Goal: Task Accomplishment & Management: Complete application form

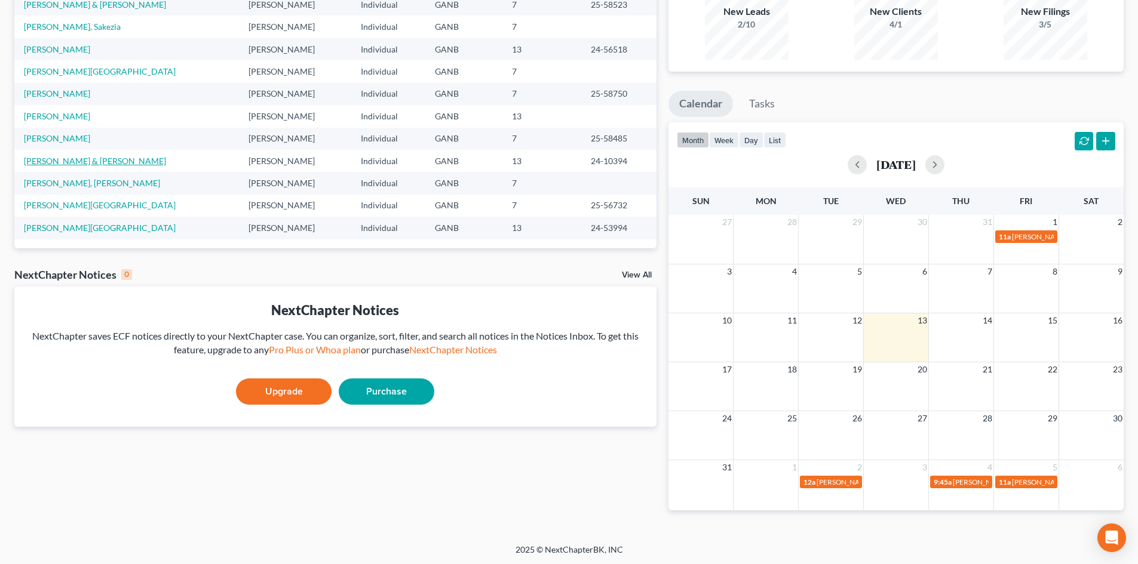
scroll to position [125, 0]
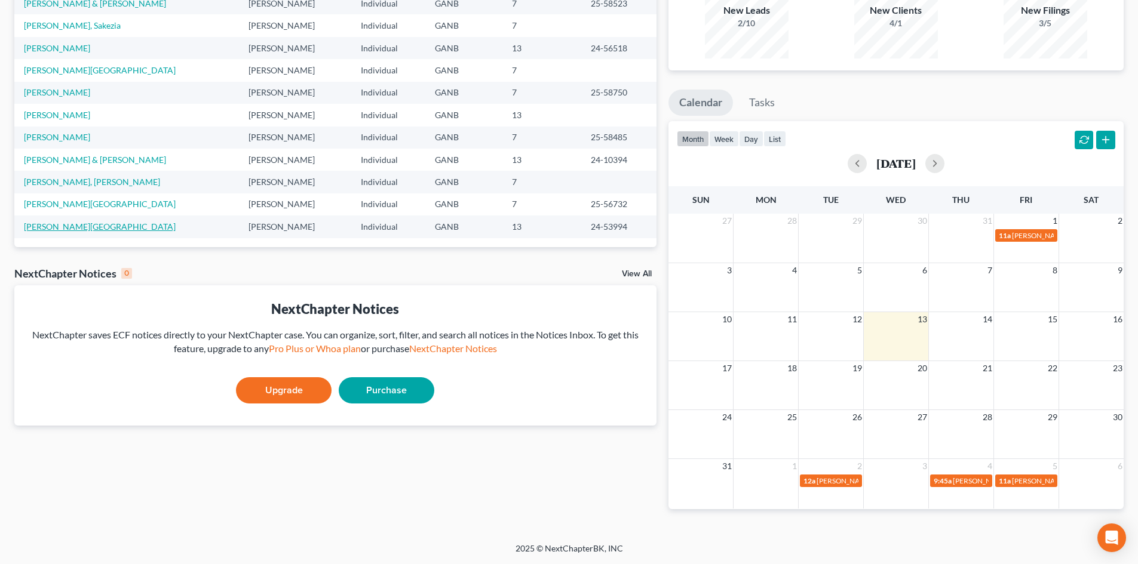
click at [70, 229] on link "[PERSON_NAME][GEOGRAPHIC_DATA]" at bounding box center [100, 227] width 152 height 10
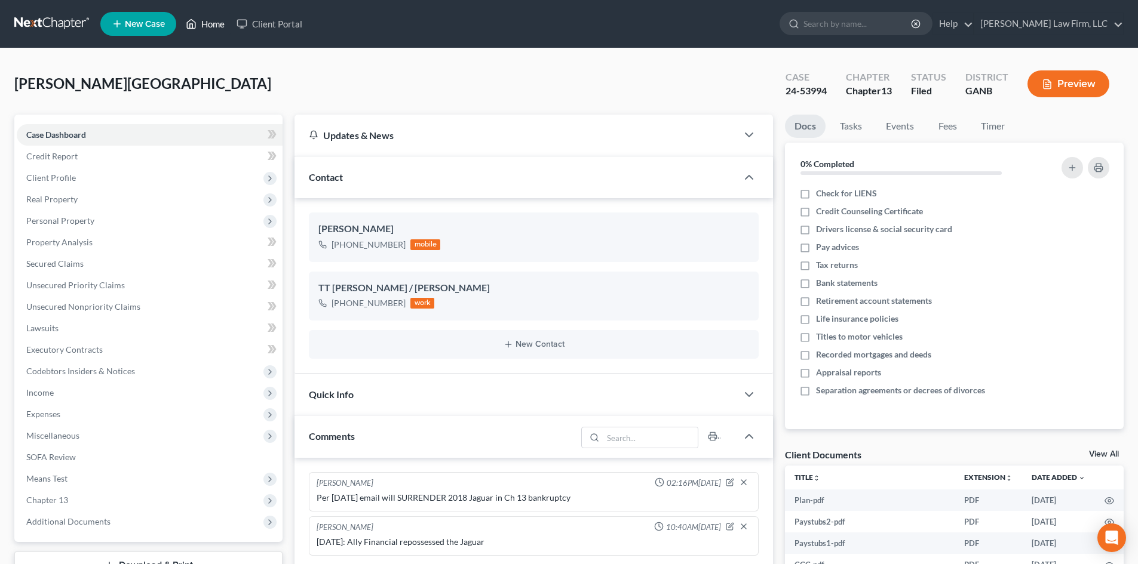
click at [228, 19] on link "Home" at bounding box center [205, 24] width 51 height 22
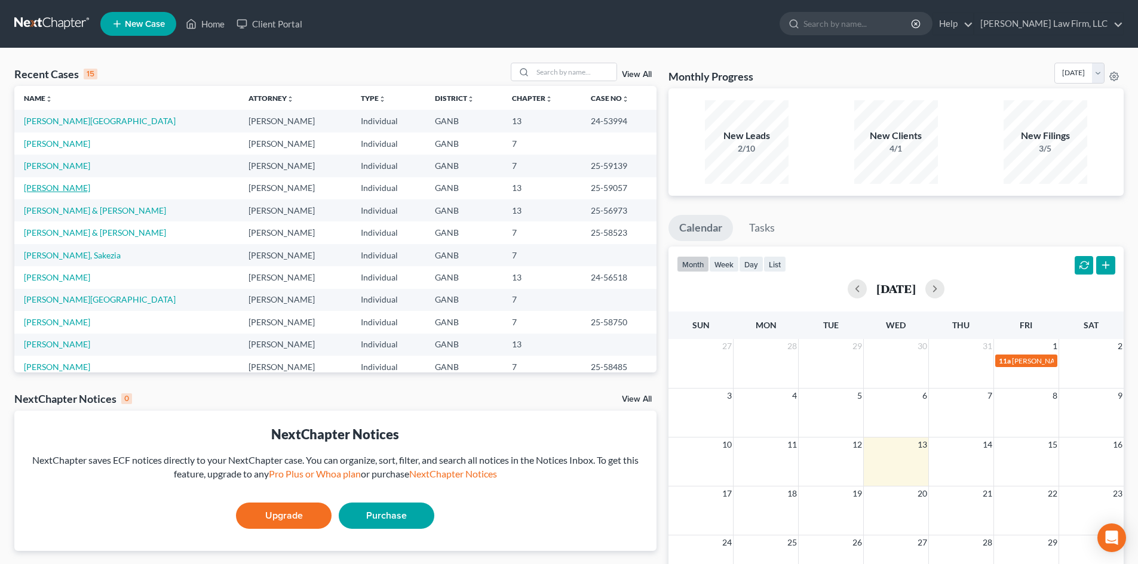
click at [50, 188] on link "[PERSON_NAME]" at bounding box center [57, 188] width 66 height 10
select select "6"
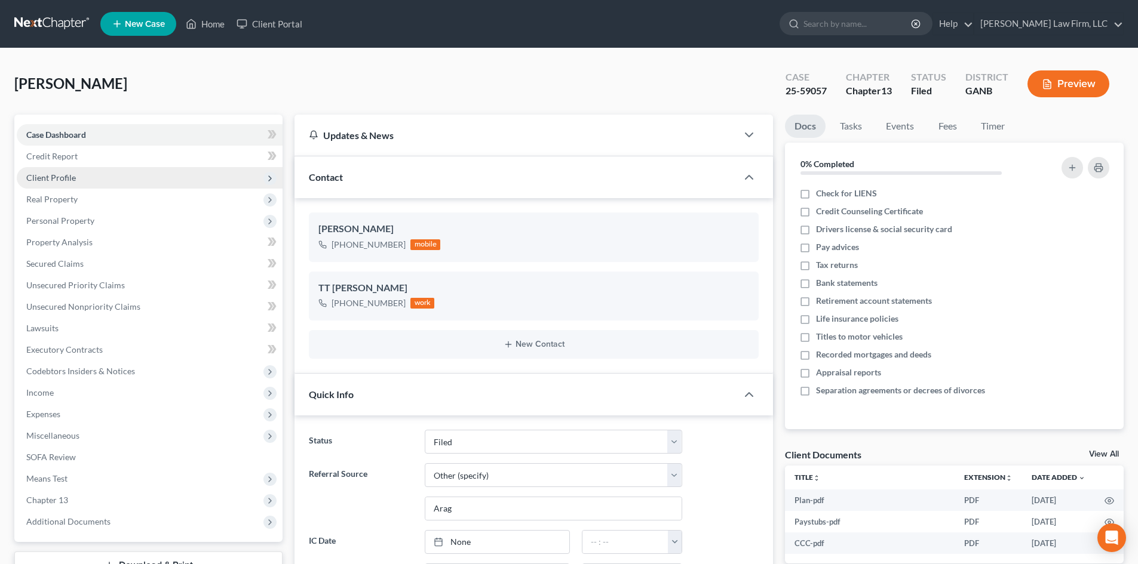
click at [56, 183] on span "Client Profile" at bounding box center [150, 178] width 266 height 22
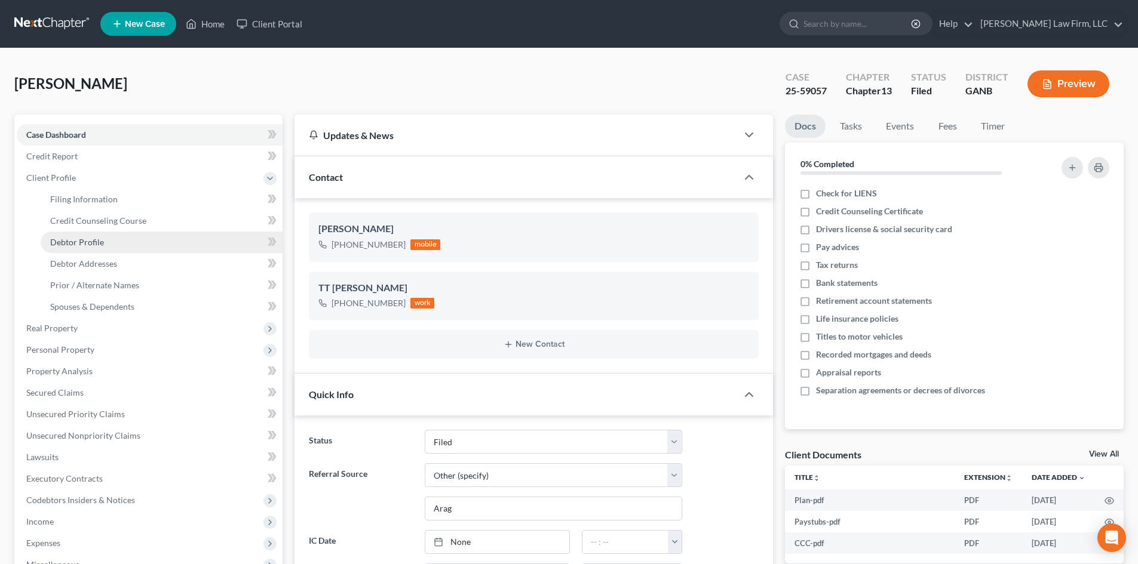
click at [87, 244] on span "Debtor Profile" at bounding box center [77, 242] width 54 height 10
select select "2"
select select "0"
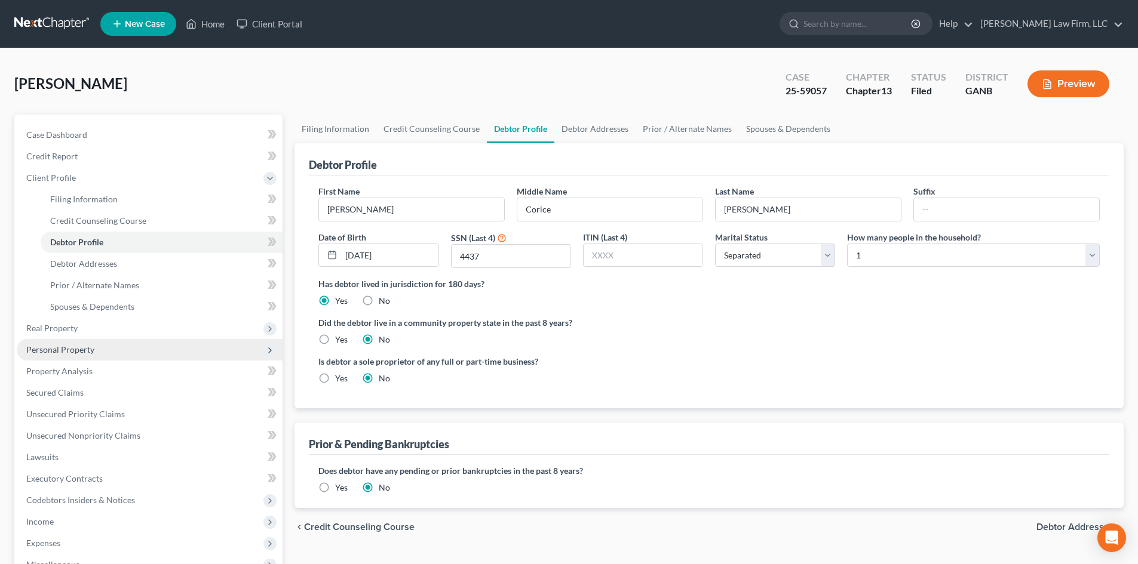
click at [60, 349] on span "Personal Property" at bounding box center [60, 350] width 68 height 10
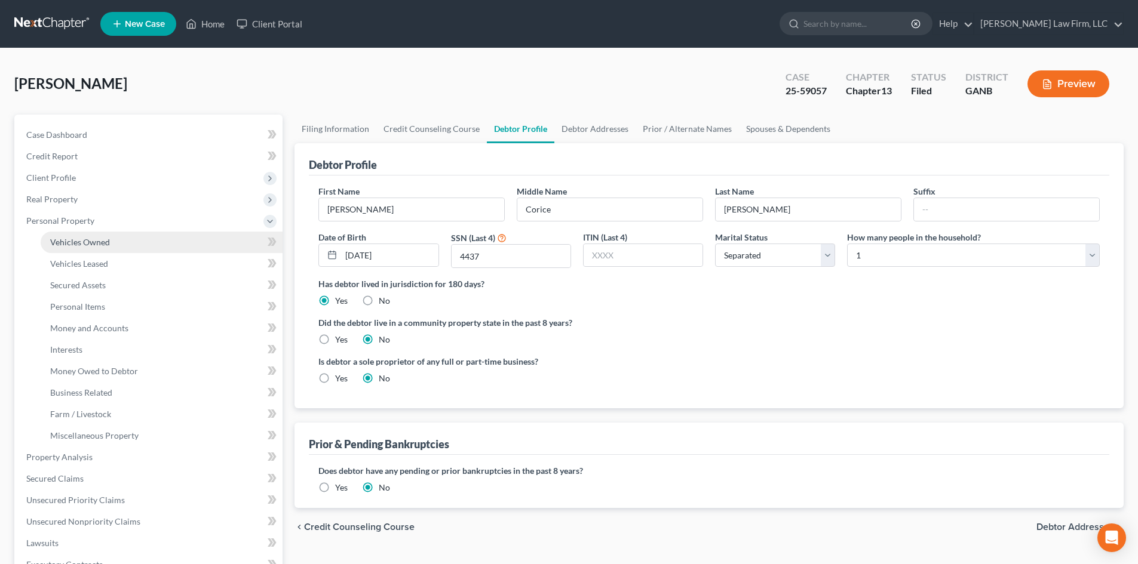
click at [97, 237] on span "Vehicles Owned" at bounding box center [80, 242] width 60 height 10
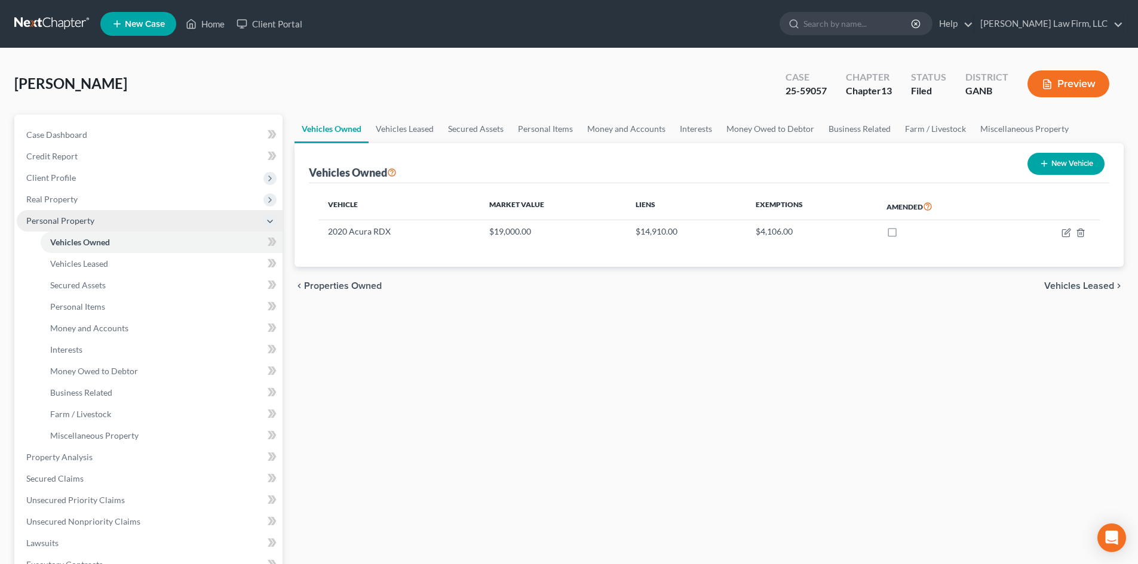
click at [30, 223] on span "Personal Property" at bounding box center [60, 221] width 68 height 10
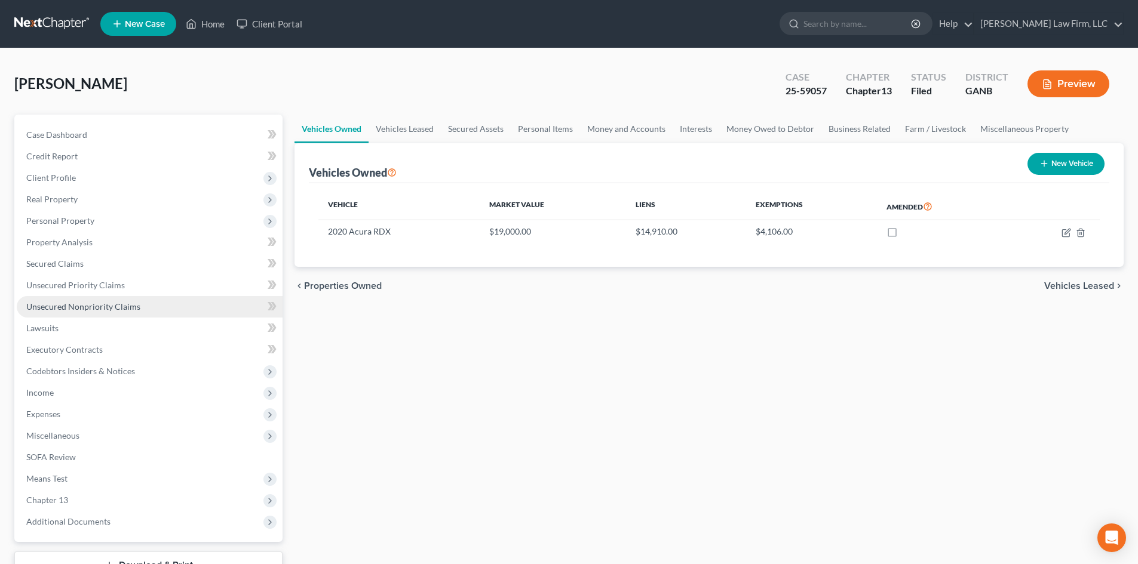
click at [62, 306] on span "Unsecured Nonpriority Claims" at bounding box center [83, 307] width 114 height 10
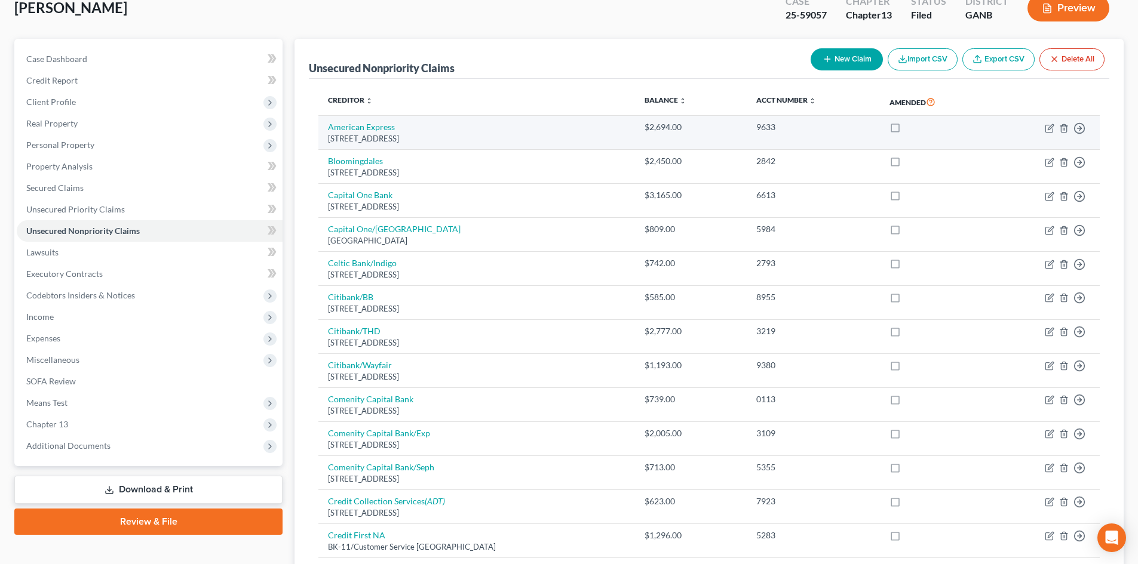
scroll to position [159, 0]
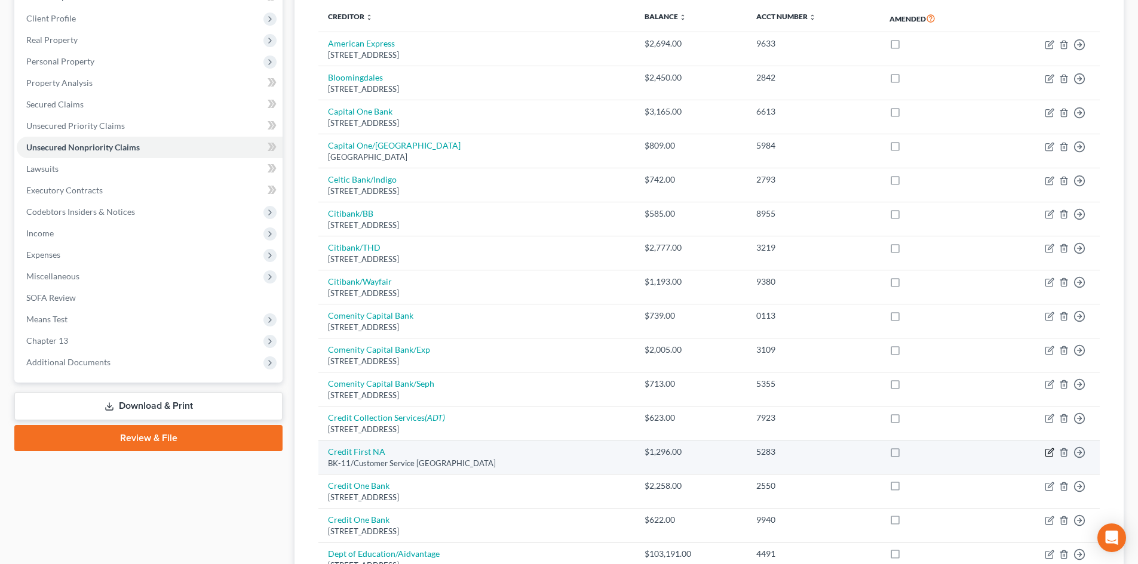
click at [1048, 452] on icon "button" at bounding box center [1050, 453] width 10 height 10
select select "36"
select select "2"
select select "0"
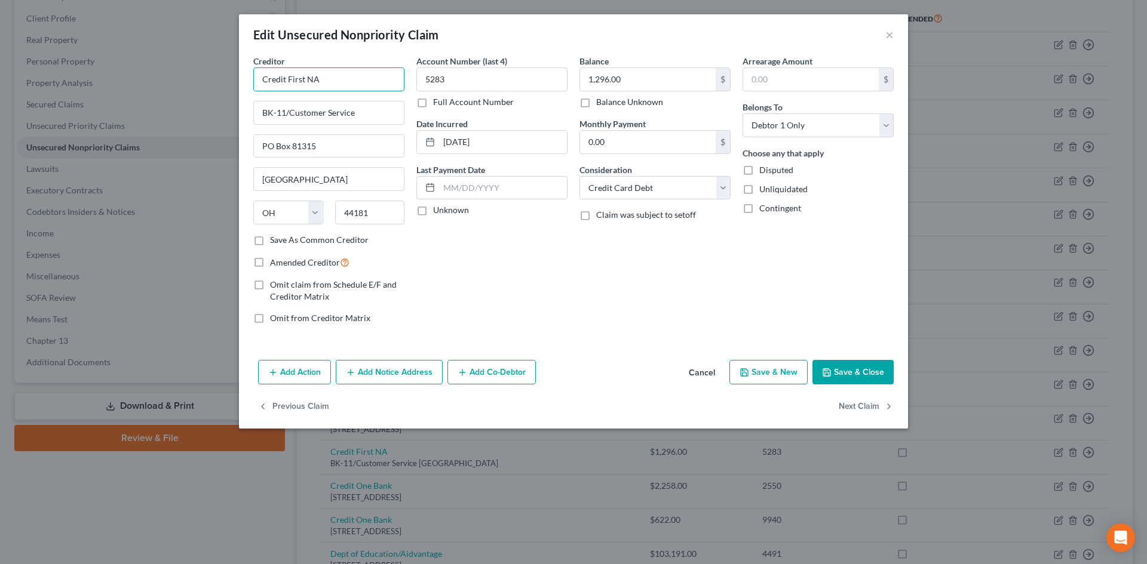
click at [340, 78] on input "Credit First NA" at bounding box center [328, 79] width 151 height 24
type input "Credit First NA (1-1)"
click at [270, 266] on label "Amended Creditor" at bounding box center [309, 263] width 79 height 14
click at [275, 263] on input "Amended Creditor" at bounding box center [279, 260] width 8 height 8
checkbox input "true"
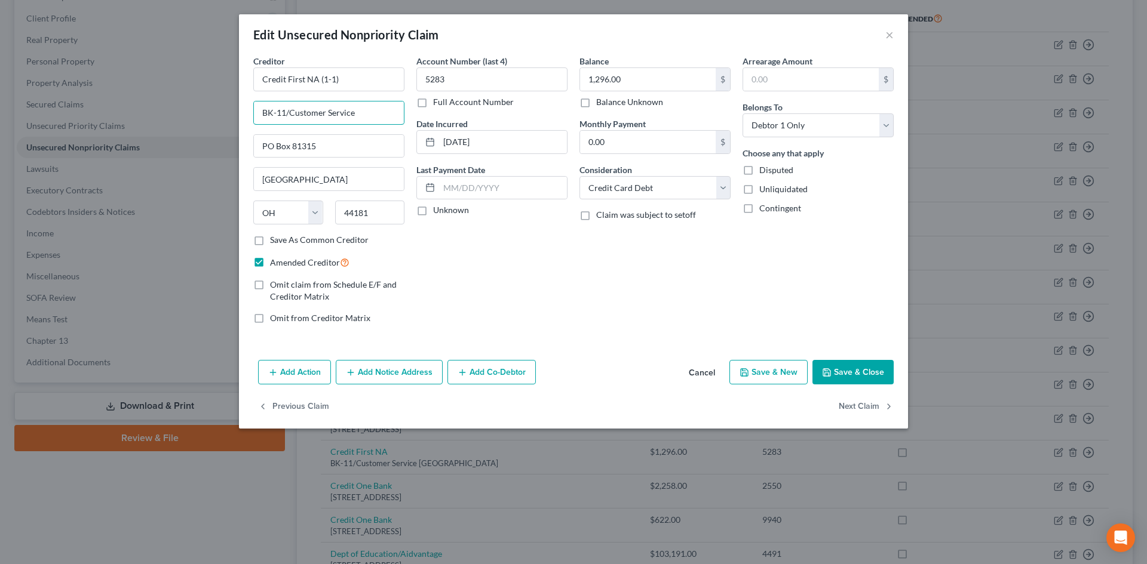
drag, startPoint x: 374, startPoint y: 116, endPoint x: 195, endPoint y: 120, distance: 178.6
click at [195, 120] on div "Edit Unsecured Nonpriority Claim × Creditor * Credit First NA (1-1) BK-11/Custo…" at bounding box center [573, 282] width 1147 height 564
type input "PO Box 818011"
click at [536, 308] on div "Account Number (last 4) 5283 Full Account Number Date Incurred [DATE] Last Paym…" at bounding box center [491, 194] width 163 height 279
type input "1,296.95"
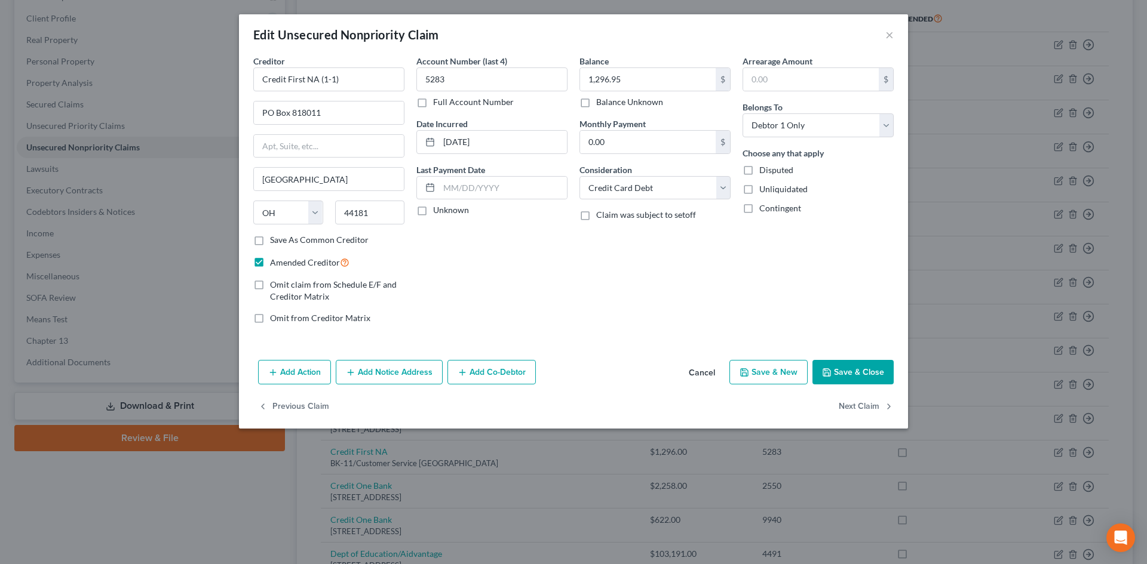
click at [852, 382] on button "Save & Close" at bounding box center [852, 372] width 81 height 25
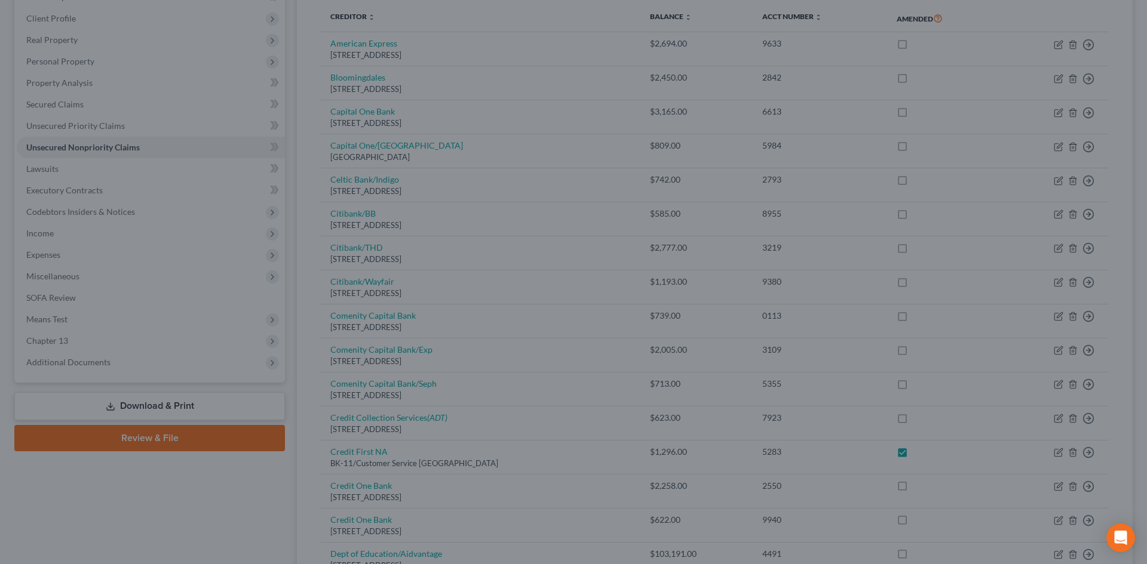
checkbox input "true"
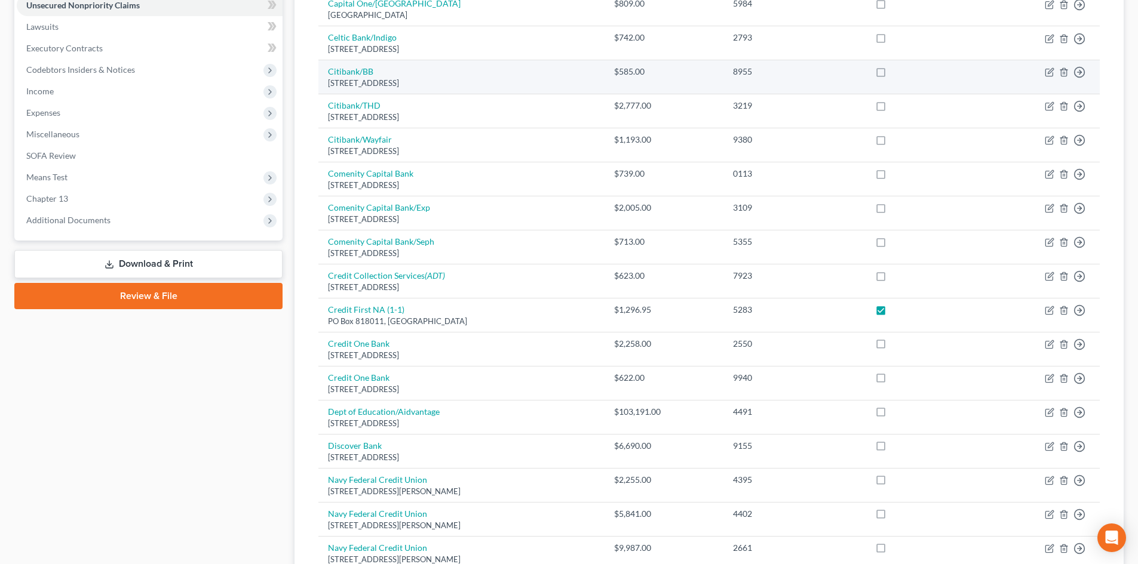
scroll to position [318, 0]
